Goal: Task Accomplishment & Management: Manage account settings

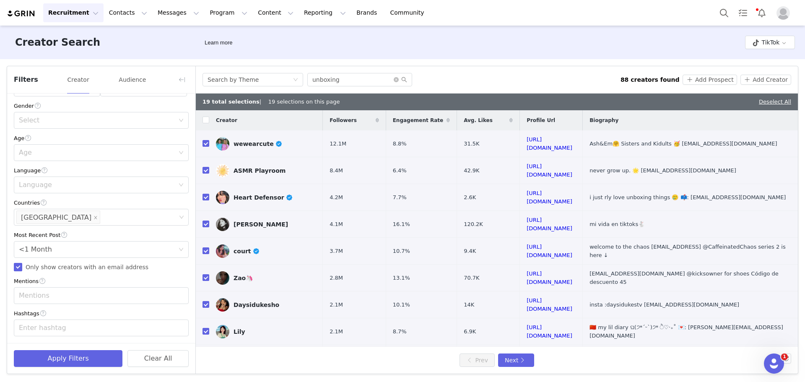
scroll to position [1555, 0]
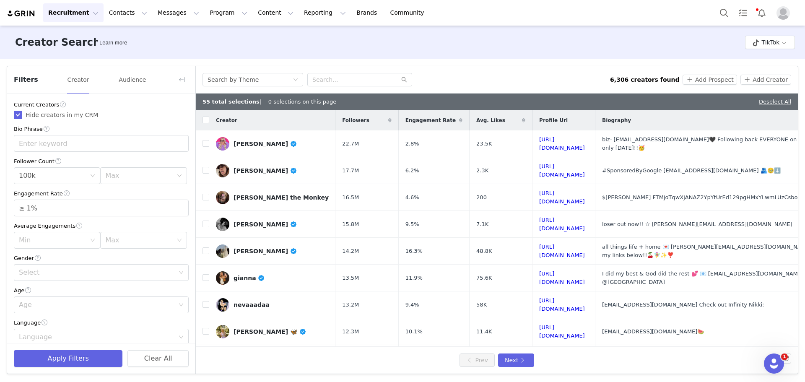
scroll to position [153, 0]
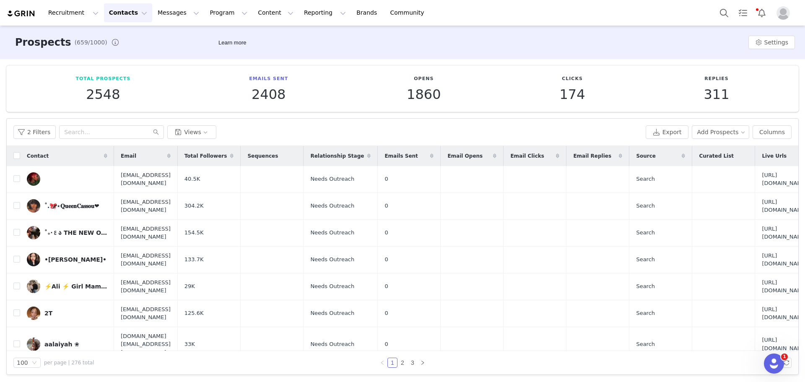
scroll to position [1216, 0]
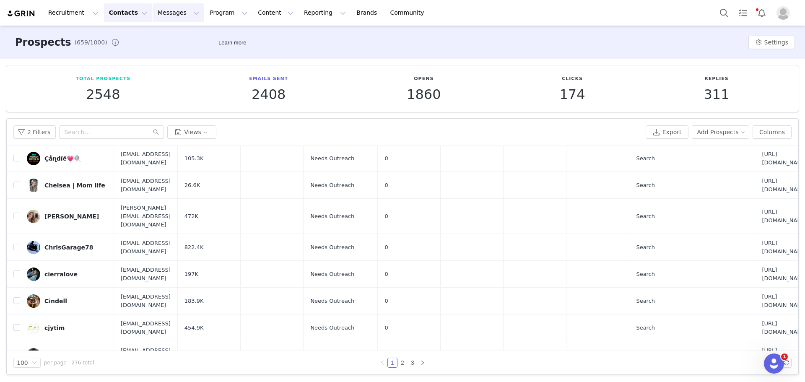
click at [165, 13] on button "Messages Messages" at bounding box center [179, 12] width 52 height 19
click at [158, 52] on p "Inbox" at bounding box center [154, 52] width 16 height 9
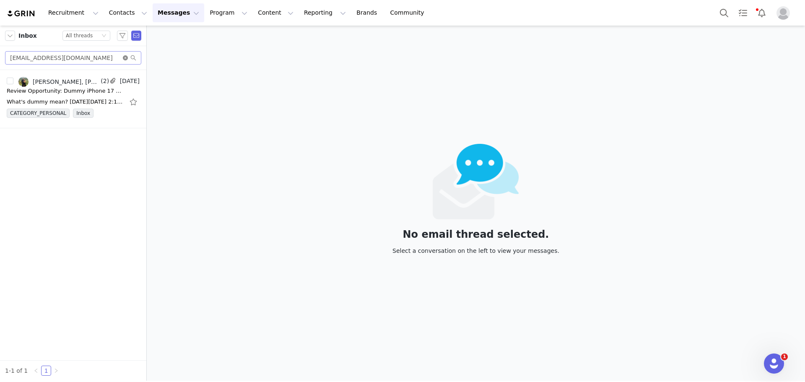
click at [126, 58] on icon "icon: close-circle" at bounding box center [125, 57] width 5 height 5
click at [104, 58] on input "text" at bounding box center [73, 57] width 136 height 13
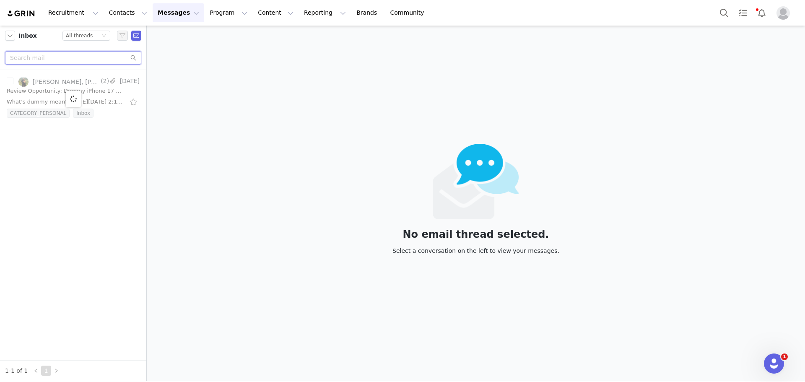
paste input "[EMAIL_ADDRESS][DOMAIN_NAME]"
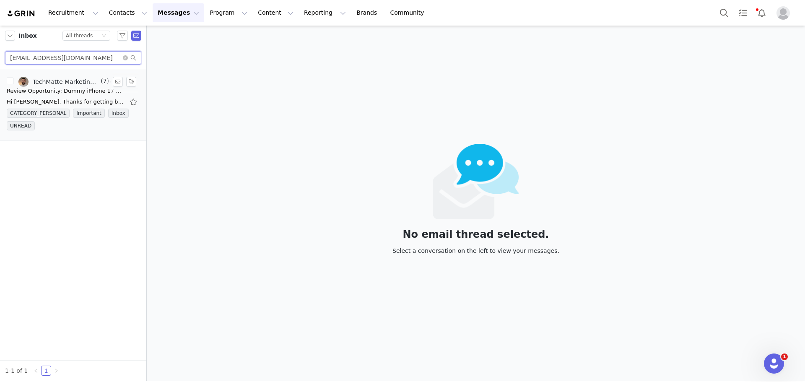
type input "[EMAIL_ADDRESS][DOMAIN_NAME]"
click at [74, 90] on div "Review Opportunity: Dummy iPhone 17 & amFilm OneTouch Screen Protectors" at bounding box center [65, 91] width 117 height 8
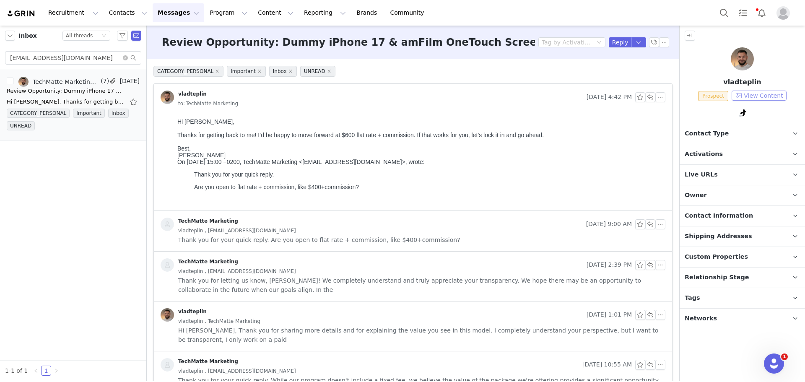
click at [766, 95] on button "View Content" at bounding box center [759, 96] width 55 height 10
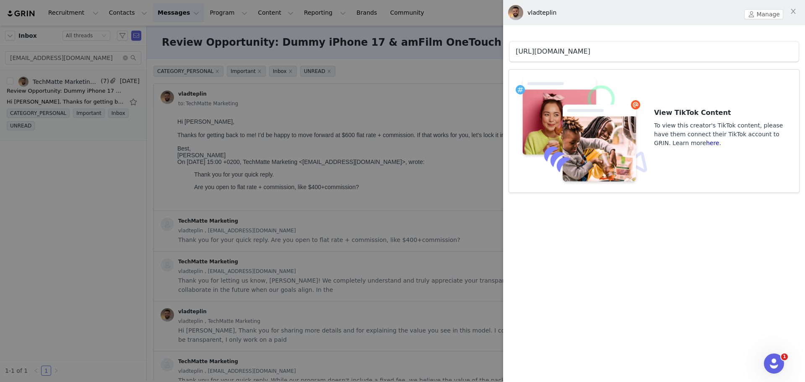
click at [591, 49] on link "[URL][DOMAIN_NAME]" at bounding box center [553, 51] width 75 height 8
click at [405, 99] on div at bounding box center [402, 191] width 805 height 382
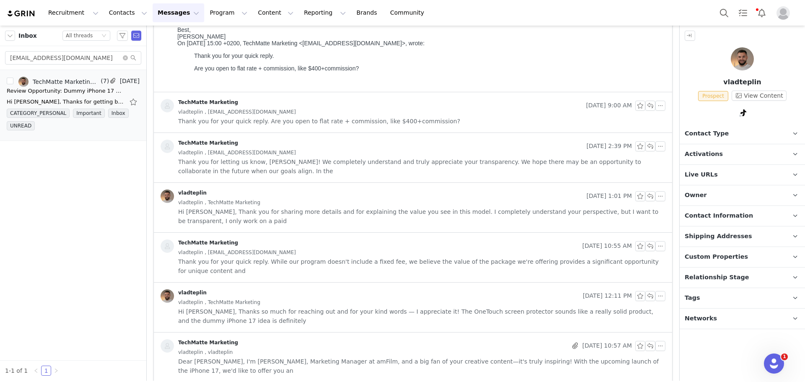
scroll to position [126, 0]
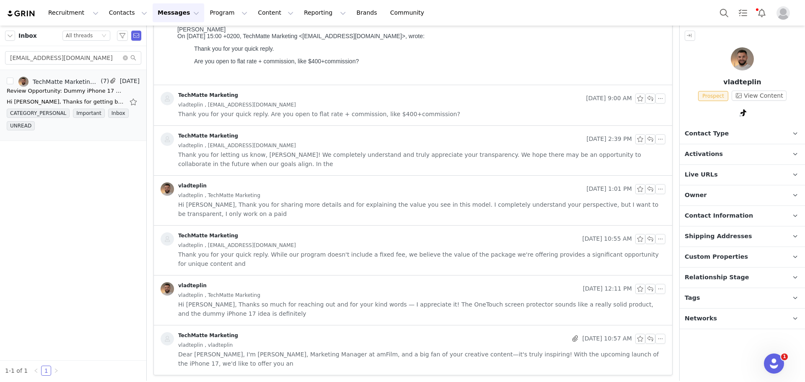
click at [414, 150] on span "Thank you for letting us know, [PERSON_NAME]! We completely understand and trul…" at bounding box center [421, 159] width 487 height 18
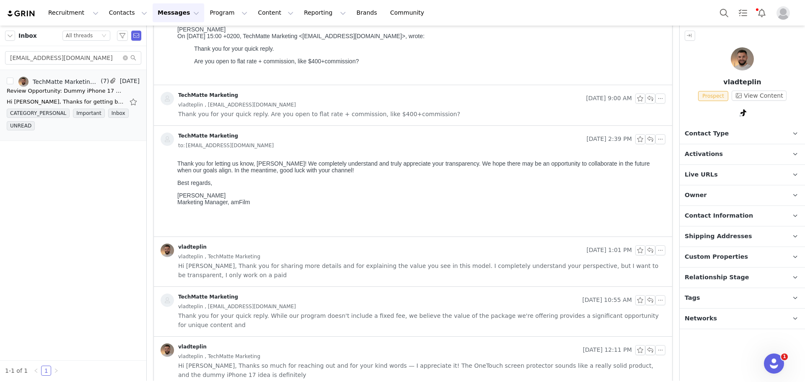
scroll to position [0, 0]
click at [416, 265] on span "Hi [PERSON_NAME], Thank you for sharing more details and for explaining the val…" at bounding box center [421, 270] width 487 height 18
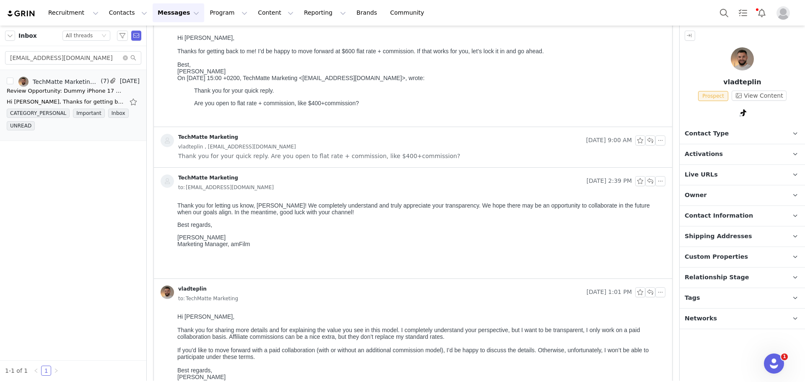
scroll to position [42, 0]
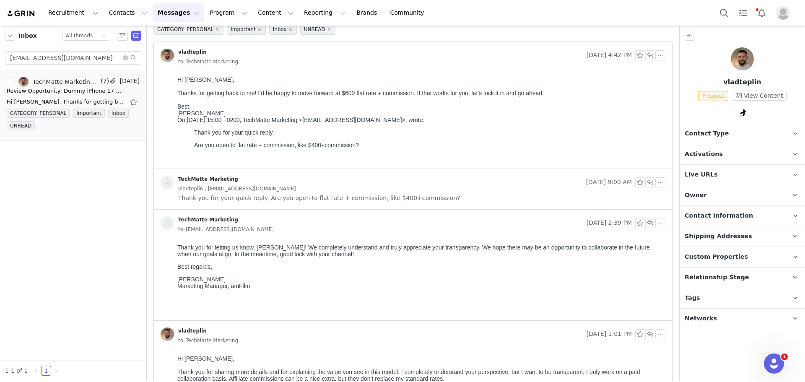
click at [432, 191] on div "vladteplin , [EMAIL_ADDRESS][DOMAIN_NAME]" at bounding box center [421, 188] width 487 height 9
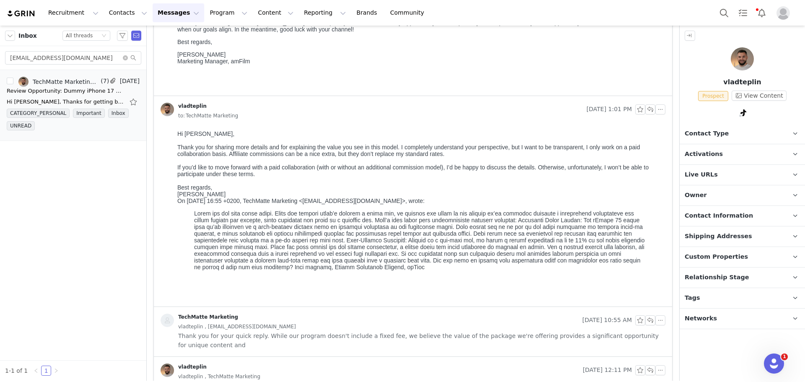
scroll to position [376, 0]
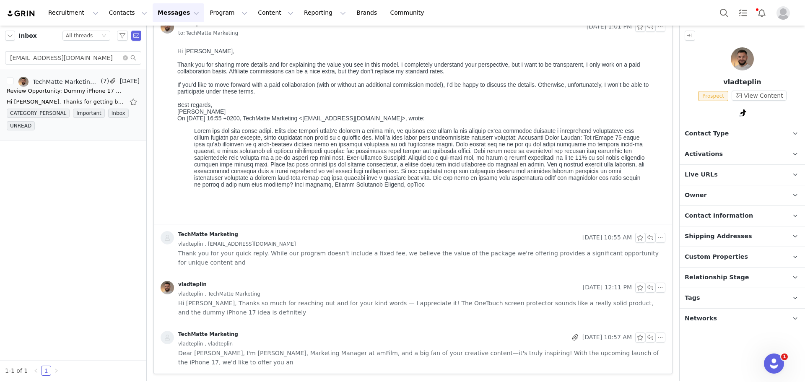
click at [437, 246] on div "vladteplin , [EMAIL_ADDRESS][DOMAIN_NAME]" at bounding box center [421, 243] width 487 height 9
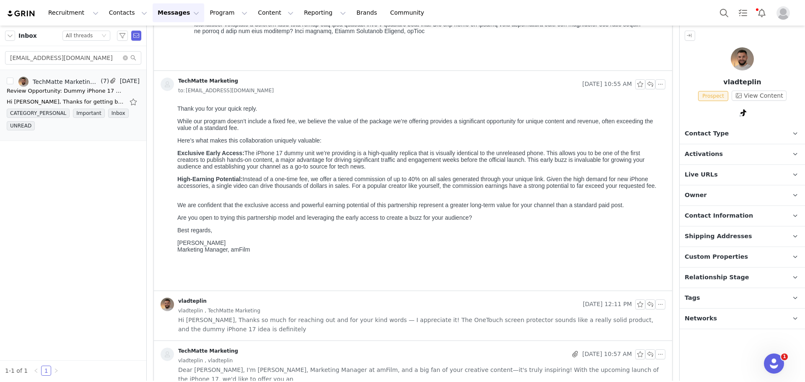
scroll to position [546, 0]
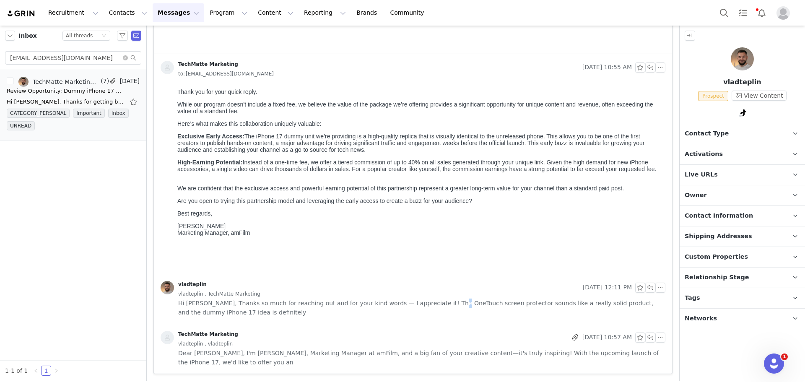
drag, startPoint x: 429, startPoint y: 304, endPoint x: 434, endPoint y: 285, distance: 19.9
click at [432, 302] on span "Hi [PERSON_NAME], Thanks so much for reaching out and for your kind words — I a…" at bounding box center [421, 308] width 487 height 18
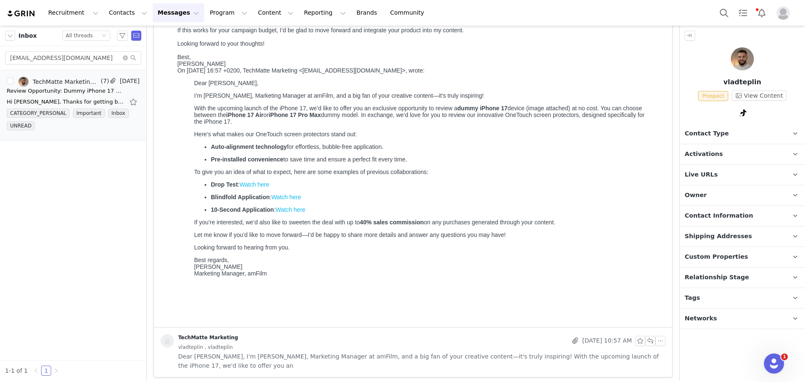
scroll to position [885, 0]
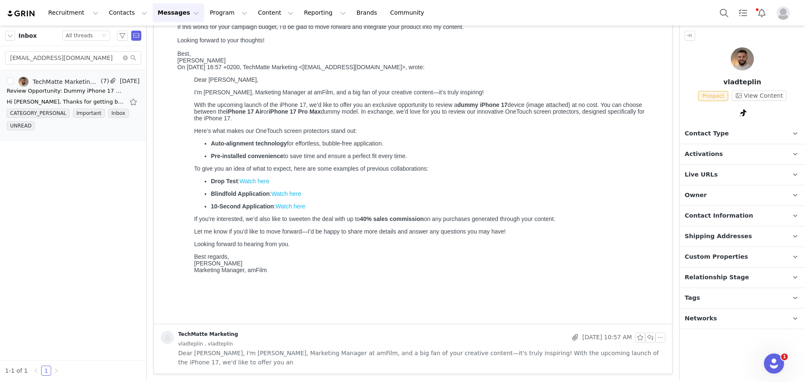
click at [429, 349] on span "Dear [PERSON_NAME], I'm [PERSON_NAME], Marketing Manager at amFilm, and a big f…" at bounding box center [421, 358] width 487 height 18
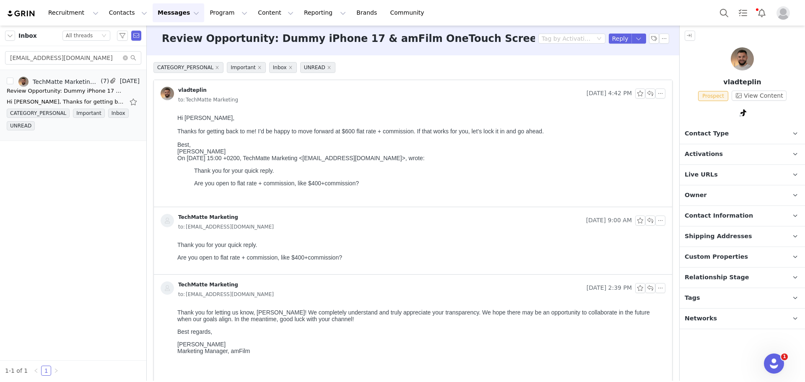
scroll to position [0, 0]
